Goal: Information Seeking & Learning: Stay updated

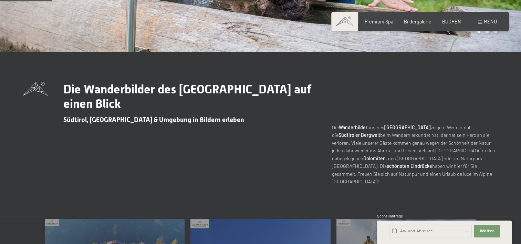
click at [481, 25] on div "Menü" at bounding box center [487, 21] width 19 height 7
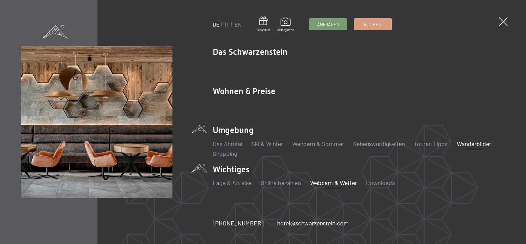
click at [320, 183] on link "Webcam & Wetter" at bounding box center [333, 183] width 47 height 8
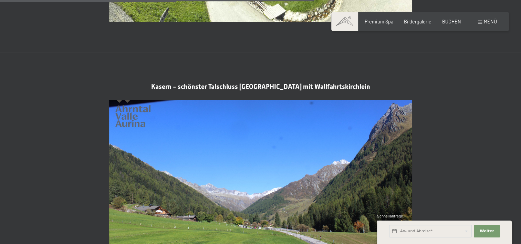
scroll to position [1103, 0]
